Goal: Transaction & Acquisition: Purchase product/service

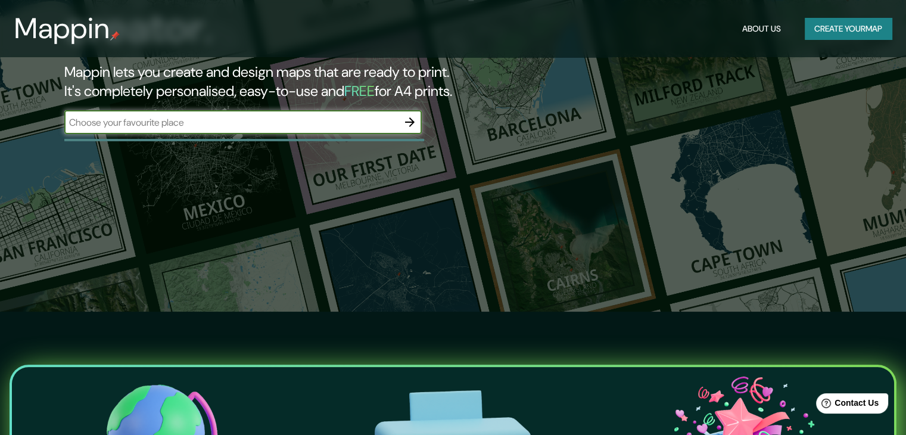
scroll to position [119, 0]
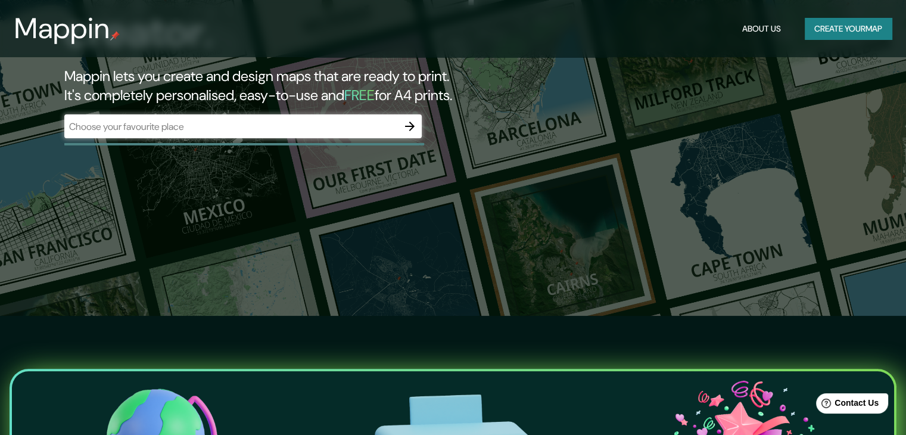
click at [817, 27] on button "Create your map" at bounding box center [847, 29] width 87 height 22
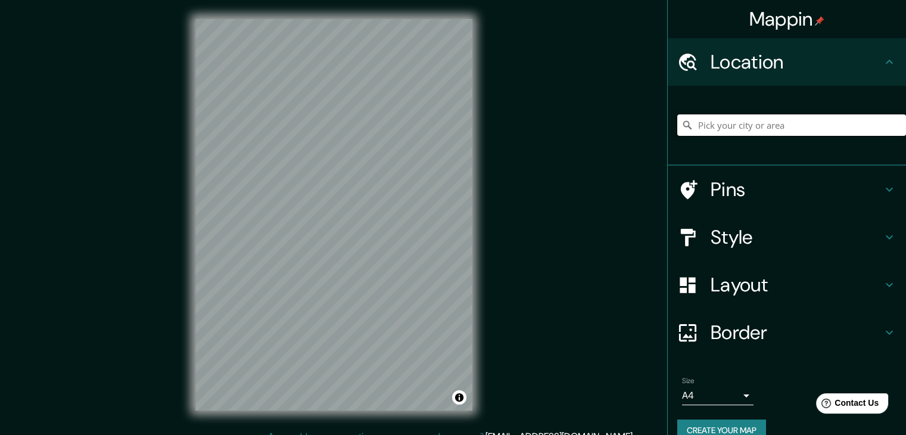
click at [750, 124] on input "Pick your city or area" at bounding box center [791, 124] width 229 height 21
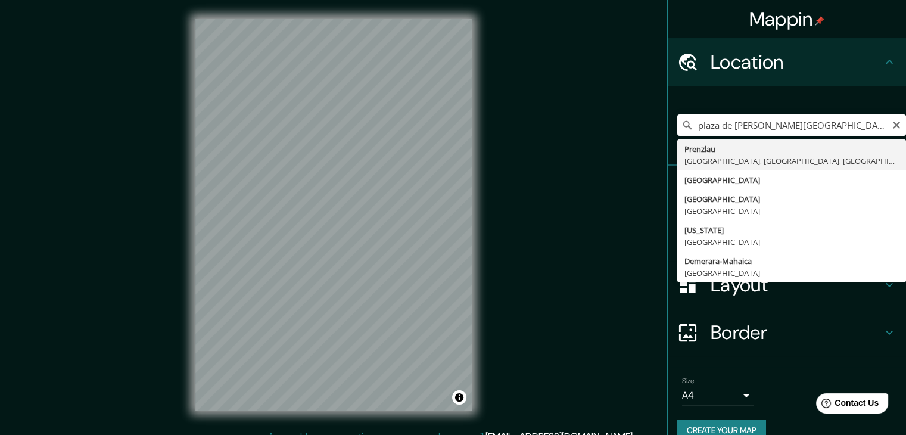
type input "[GEOGRAPHIC_DATA], [GEOGRAPHIC_DATA]"
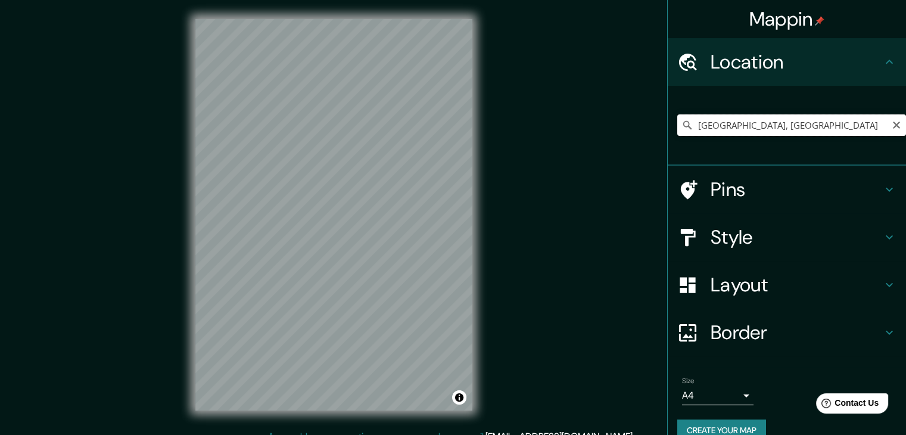
click at [719, 125] on input "[GEOGRAPHIC_DATA], [GEOGRAPHIC_DATA]" at bounding box center [791, 124] width 229 height 21
drag, startPoint x: 775, startPoint y: 124, endPoint x: 628, endPoint y: 171, distance: 153.8
click at [628, 171] on div "Mappin Location [GEOGRAPHIC_DATA], [GEOGRAPHIC_DATA] Pins Style Layout Border C…" at bounding box center [453, 224] width 906 height 448
type input "[STREET_ADDRESS]"
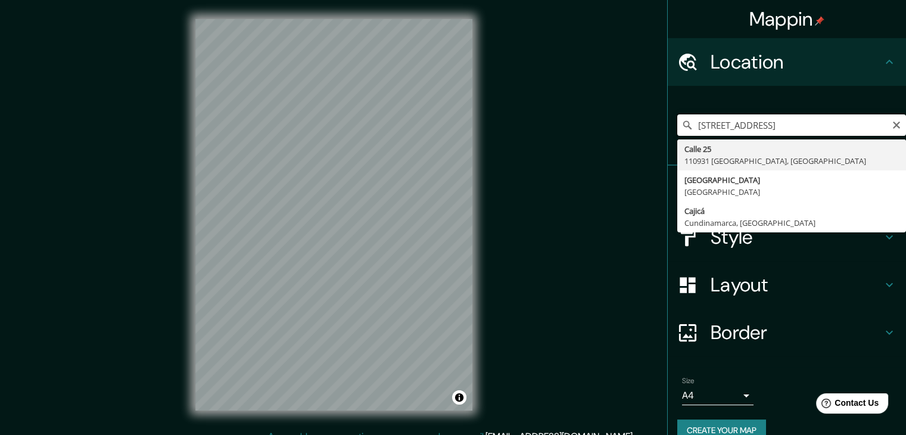
click at [751, 118] on input "[STREET_ADDRESS]" at bounding box center [791, 124] width 229 height 21
drag, startPoint x: 821, startPoint y: 125, endPoint x: 622, endPoint y: 196, distance: 211.1
click at [622, 196] on div "Mappin Location [STREET_ADDRESS][GEOGRAPHIC_DATA][STREET_ADDRESS][GEOGRAPHIC_DA…" at bounding box center [453, 224] width 906 height 448
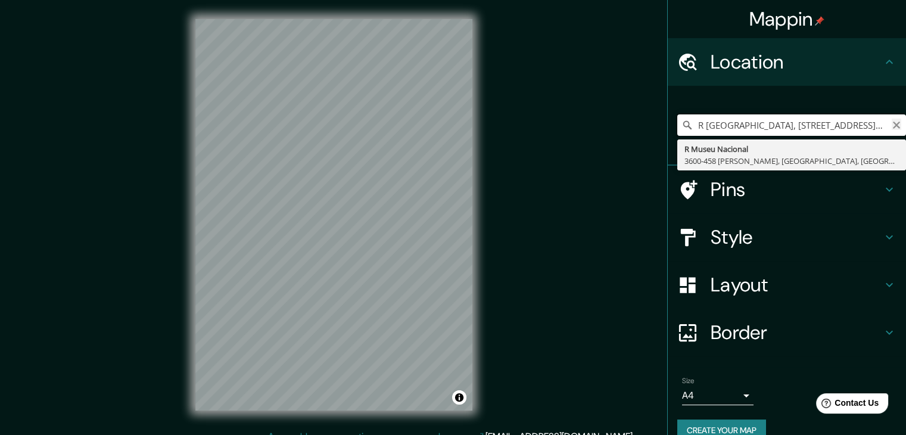
type input "R [GEOGRAPHIC_DATA], [STREET_ADDRESS][PERSON_NAME]"
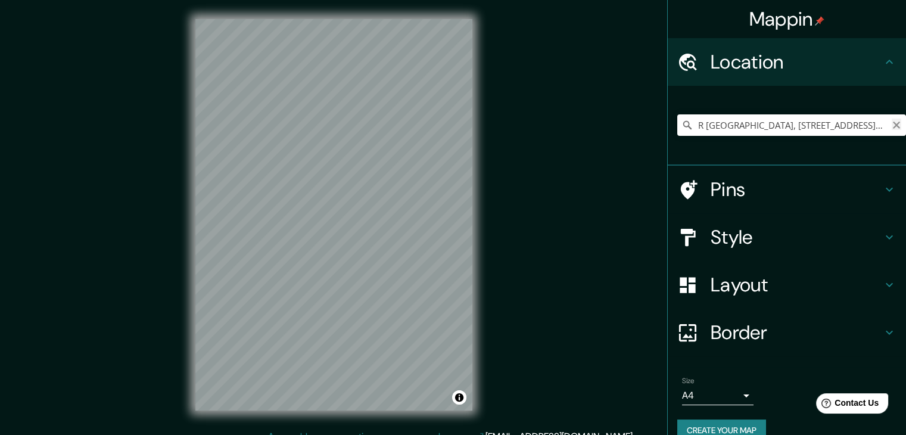
click at [891, 126] on icon "Clear" at bounding box center [896, 125] width 10 height 10
click at [856, 130] on input "Pick your city or area" at bounding box center [791, 124] width 229 height 21
type input "[GEOGRAPHIC_DATA], [GEOGRAPHIC_DATA]"
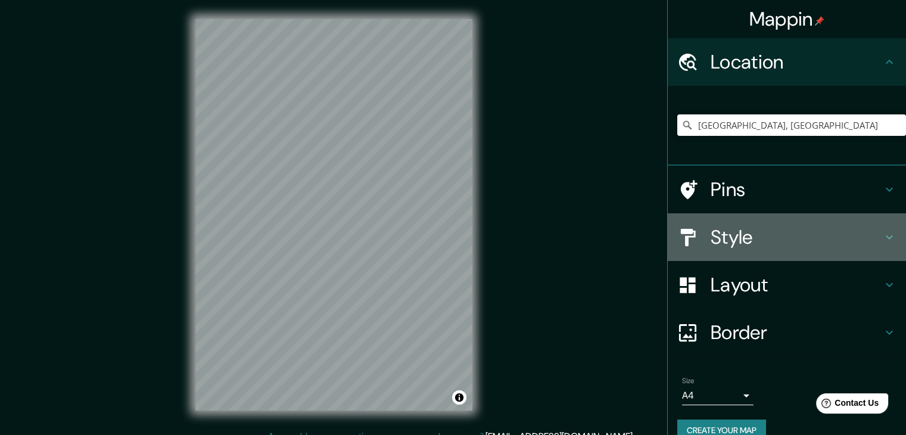
click at [735, 230] on h4 "Style" at bounding box center [795, 237] width 171 height 24
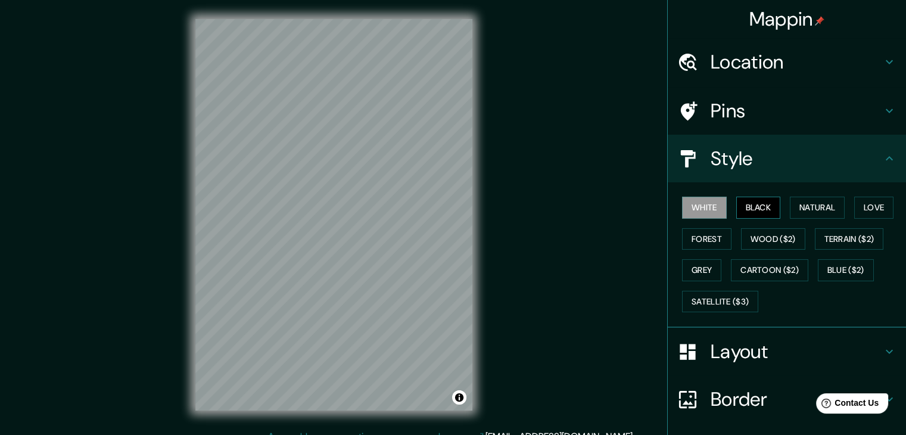
click at [761, 196] on button "Black" at bounding box center [758, 207] width 45 height 22
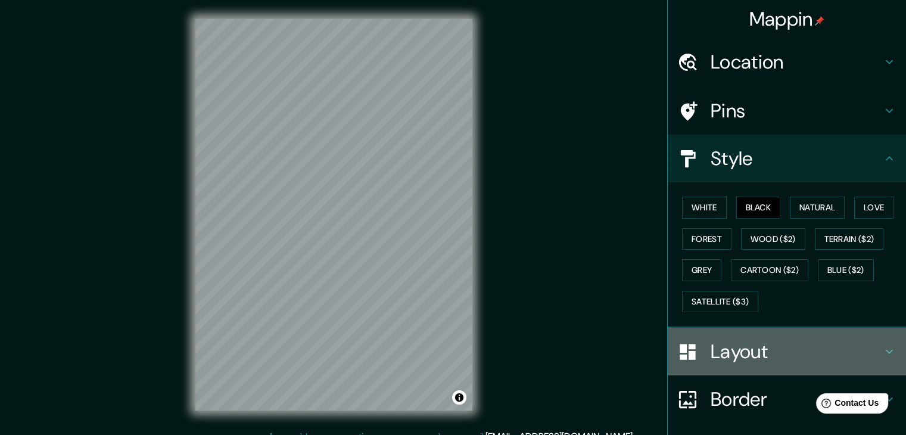
click at [725, 339] on h4 "Layout" at bounding box center [795, 351] width 171 height 24
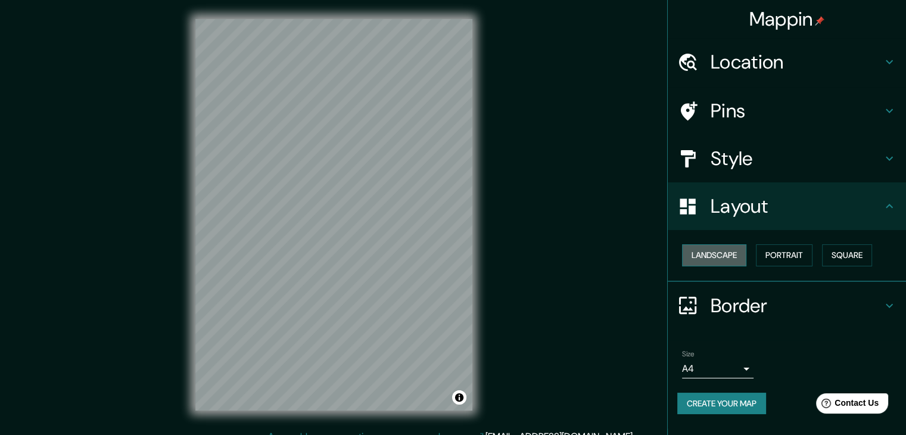
click at [734, 258] on button "Landscape" at bounding box center [714, 255] width 64 height 22
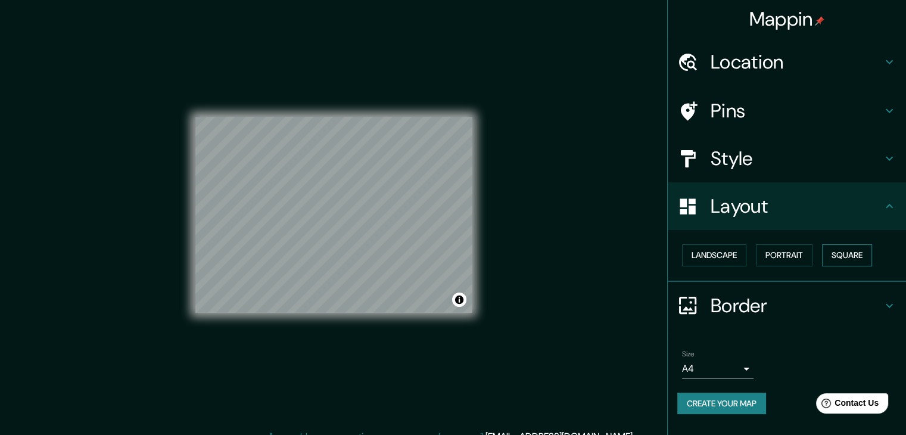
click at [824, 247] on button "Square" at bounding box center [847, 255] width 50 height 22
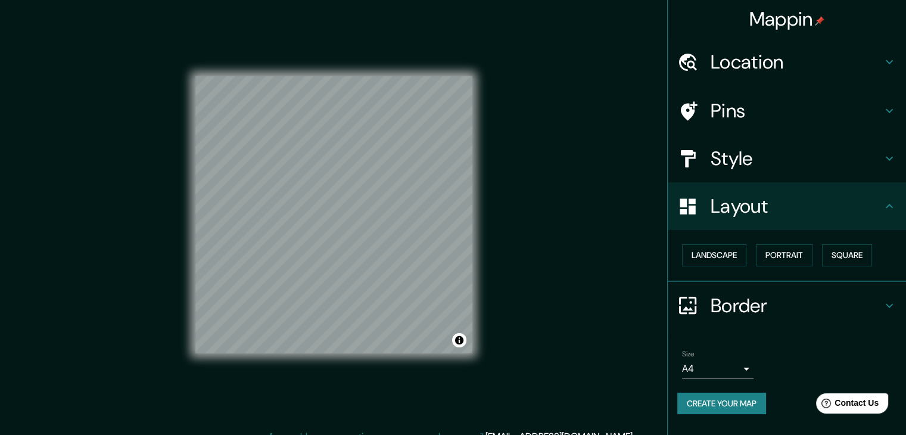
click at [876, 247] on div "Landscape [GEOGRAPHIC_DATA]" at bounding box center [791, 255] width 229 height 32
